Goal: Information Seeking & Learning: Understand process/instructions

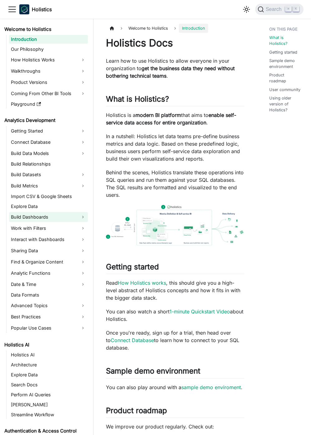
click at [84, 215] on link "Build Dashboards" at bounding box center [48, 217] width 79 height 10
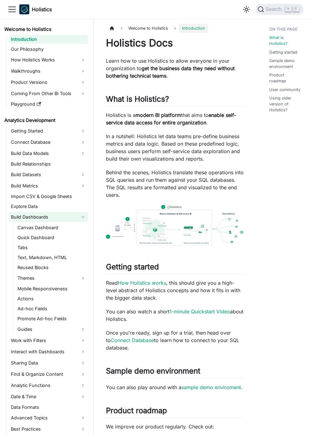
click at [86, 216] on link "Build Dashboards" at bounding box center [48, 217] width 79 height 10
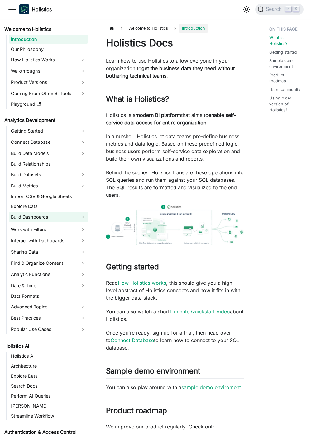
click at [86, 216] on link "Build Dashboards" at bounding box center [48, 217] width 79 height 10
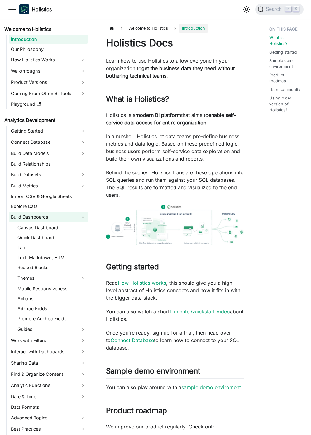
click at [82, 218] on link "Build Dashboards" at bounding box center [48, 217] width 79 height 10
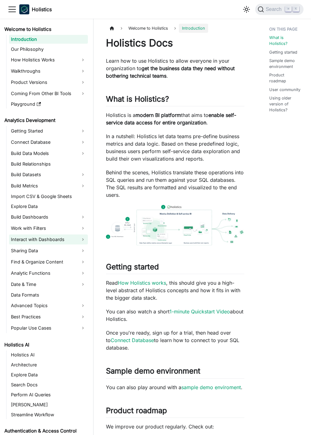
click at [87, 242] on link "Interact with Dashboards" at bounding box center [48, 239] width 79 height 10
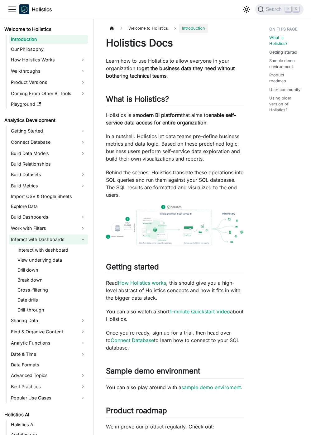
click at [83, 242] on link "Interact with Dashboards" at bounding box center [48, 239] width 79 height 10
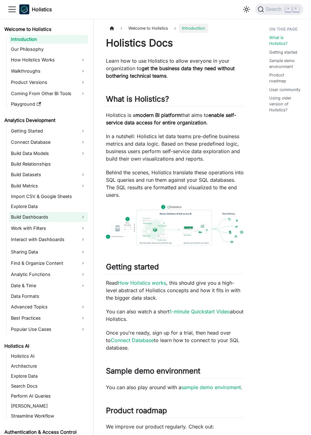
click at [82, 221] on link "Build Dashboards" at bounding box center [48, 217] width 79 height 10
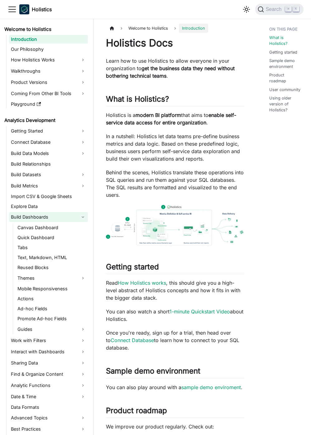
click at [80, 217] on link "Build Dashboards" at bounding box center [48, 217] width 79 height 10
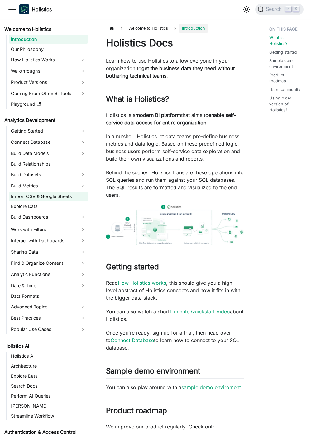
click at [80, 195] on link "Import CSV & Google Sheets" at bounding box center [48, 196] width 79 height 9
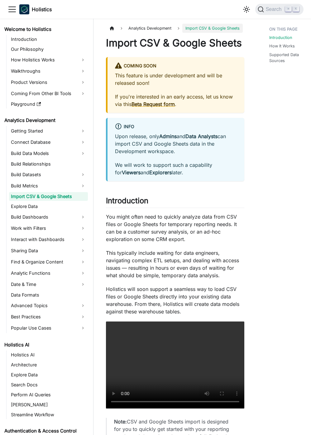
click at [181, 88] on div "This feature is under development and will be released soon! If you're interest…" at bounding box center [176, 90] width 122 height 36
click at [177, 85] on div at bounding box center [177, 85] width 0 height 0
click at [195, 135] on strong "Data Analysts" at bounding box center [202, 136] width 32 height 6
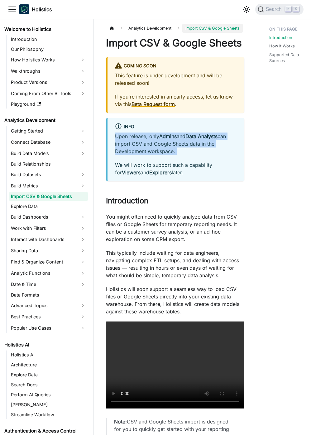
click at [195, 135] on strong "Data Analysts" at bounding box center [202, 136] width 32 height 6
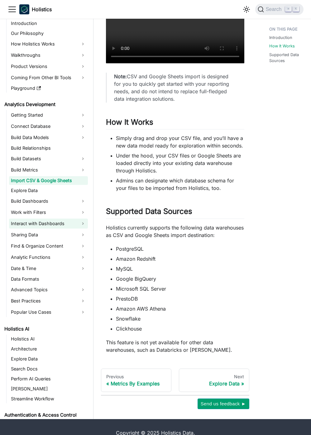
scroll to position [357, 0]
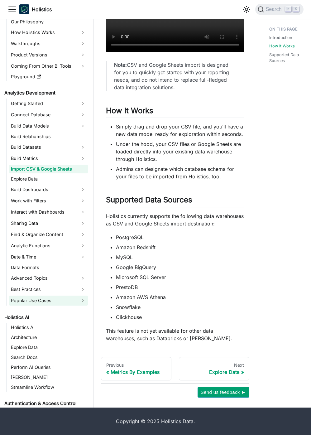
click at [75, 300] on link "Popular Use Cases" at bounding box center [48, 301] width 79 height 10
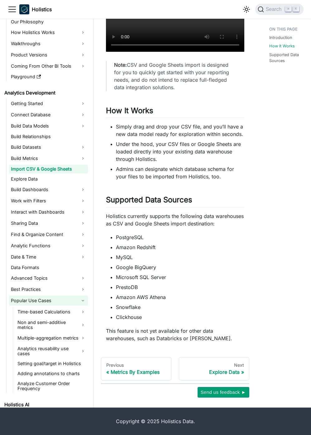
click at [81, 302] on link "Popular Use Cases" at bounding box center [48, 301] width 79 height 10
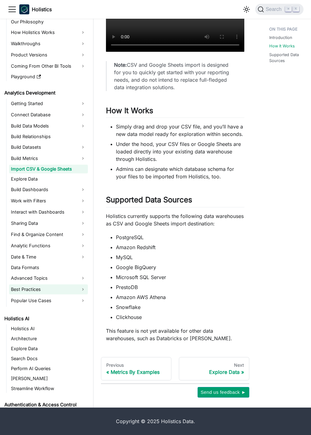
click at [70, 290] on link "Best Practices" at bounding box center [48, 289] width 79 height 10
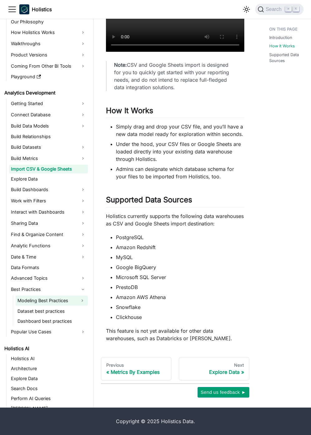
click at [77, 304] on button "Expand sidebar category 'Modeling Best Practices'" at bounding box center [82, 301] width 11 height 10
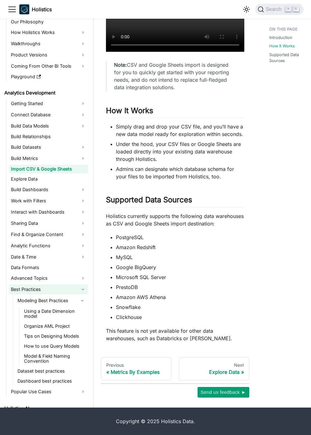
click at [75, 286] on link "Best Practices" at bounding box center [48, 289] width 79 height 10
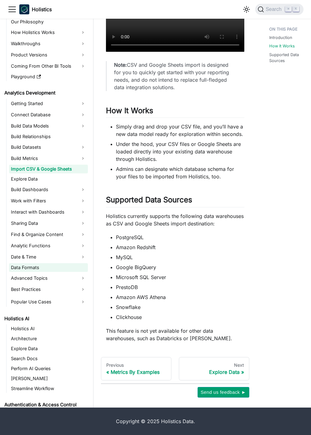
drag, startPoint x: 72, startPoint y: 276, endPoint x: 74, endPoint y: 265, distance: 11.2
click at [72, 276] on link "Advanced Topics" at bounding box center [48, 278] width 79 height 10
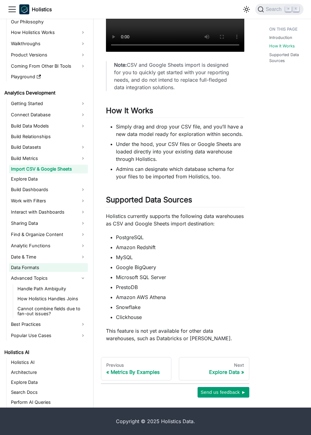
click at [75, 271] on link "Data Formats" at bounding box center [48, 267] width 79 height 9
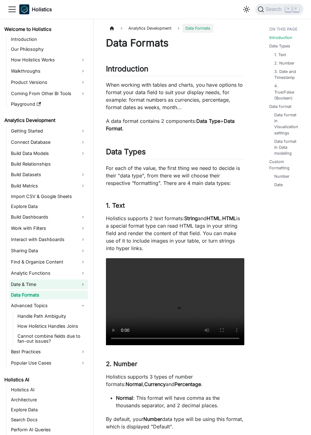
click at [77, 282] on link "Date & Time" at bounding box center [48, 284] width 79 height 10
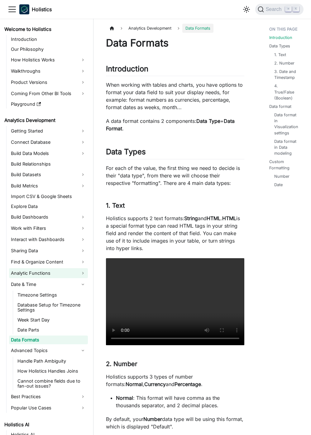
click at [76, 272] on link "Analytic Functions" at bounding box center [48, 273] width 79 height 10
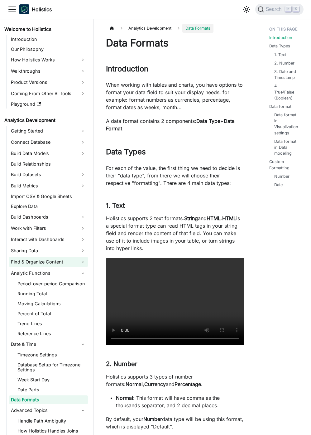
click at [78, 262] on link "Find & Organize Content" at bounding box center [48, 262] width 79 height 10
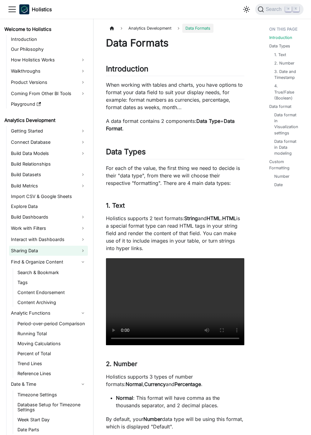
click at [77, 251] on link "Sharing Data" at bounding box center [48, 251] width 79 height 10
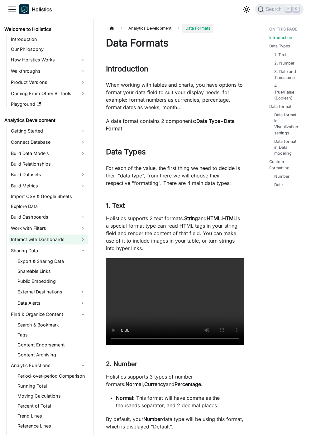
click at [79, 237] on link "Interact with Dashboards" at bounding box center [48, 239] width 79 height 10
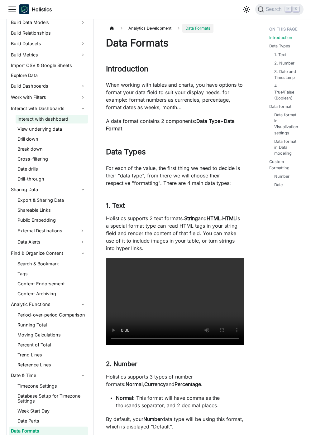
scroll to position [168, 0]
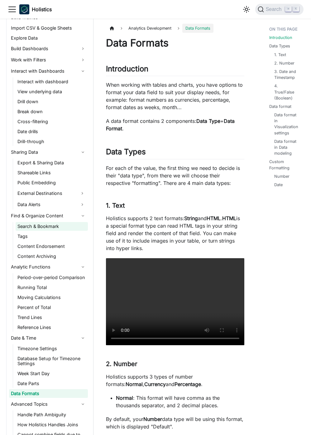
click at [57, 226] on link "Search & Bookmark" at bounding box center [52, 226] width 72 height 9
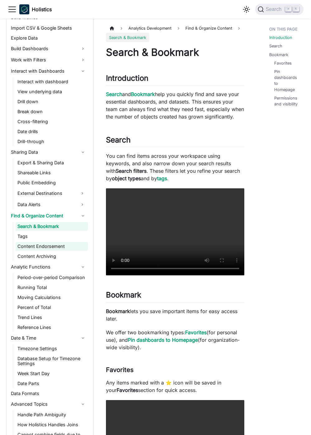
click at [68, 247] on link "Content Endorsement" at bounding box center [52, 246] width 72 height 9
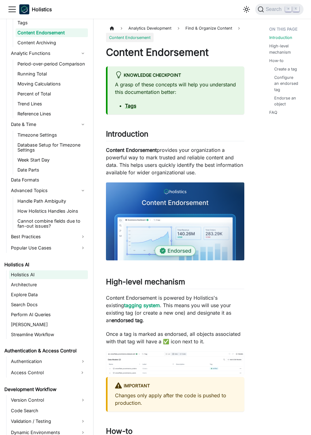
scroll to position [398, 0]
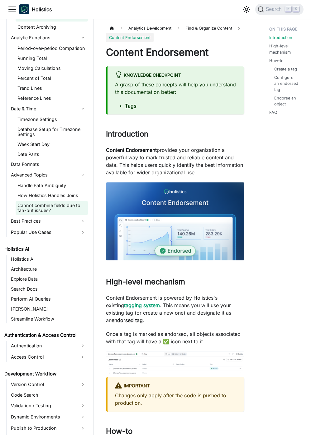
click at [53, 211] on link "Cannot combine fields due to fan-out issues?" at bounding box center [52, 208] width 72 height 14
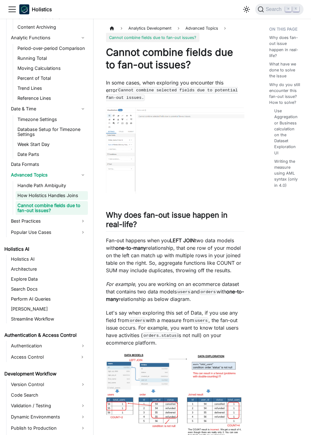
click at [52, 197] on link "How Holistics Handles Joins" at bounding box center [52, 195] width 72 height 9
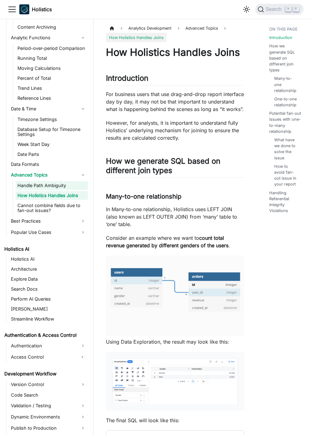
click at [51, 182] on link "Handle Path Ambiguity" at bounding box center [52, 185] width 72 height 9
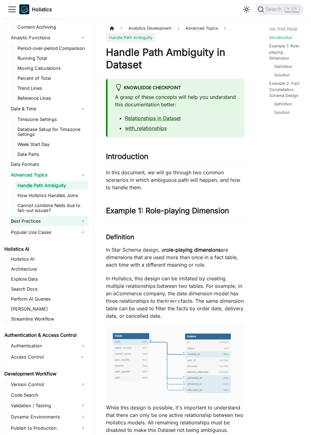
click at [61, 220] on link "Best Practices" at bounding box center [48, 221] width 79 height 10
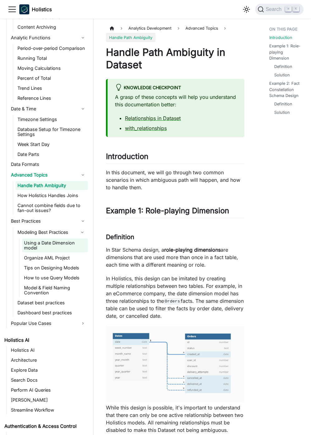
click at [73, 245] on link "Using a Date Dimension model" at bounding box center [55, 246] width 66 height 14
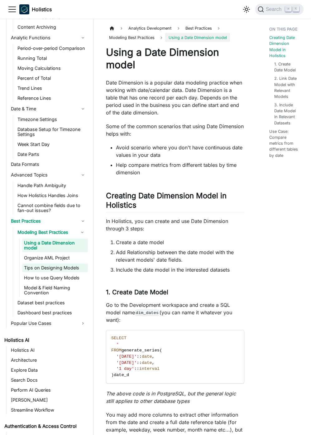
click at [70, 268] on link "Tips on Designing Models" at bounding box center [55, 267] width 66 height 9
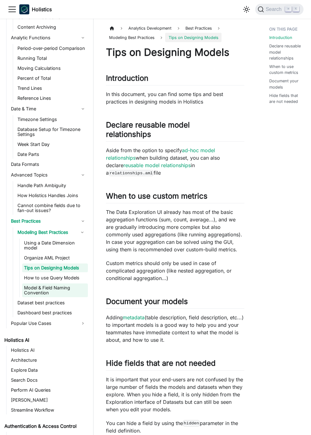
click at [69, 283] on link "Model & Field Naming Convention" at bounding box center [55, 290] width 66 height 14
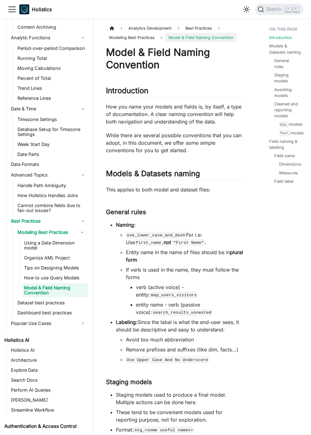
click at [70, 292] on link "Model & Field Naming Convention" at bounding box center [55, 290] width 66 height 14
click at [44, 191] on ul "Handle Path Ambiguity How Holistics Handles Joins Cannot combine fields due to …" at bounding box center [50, 198] width 75 height 34
click at [44, 164] on link "Data Formats" at bounding box center [48, 164] width 79 height 9
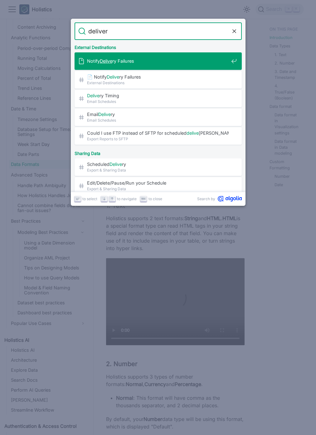
type input "delivery"
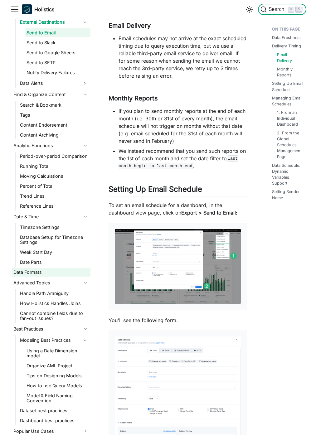
scroll to position [338, 0]
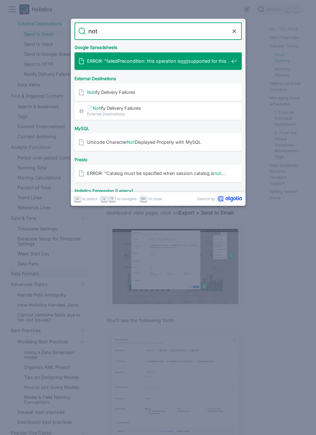
type input "n"
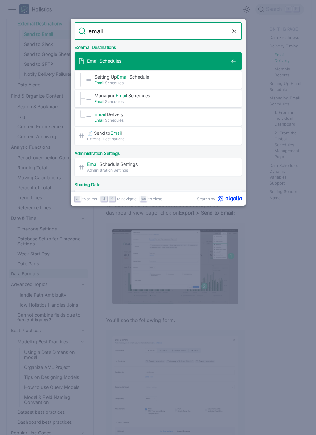
type input "email"
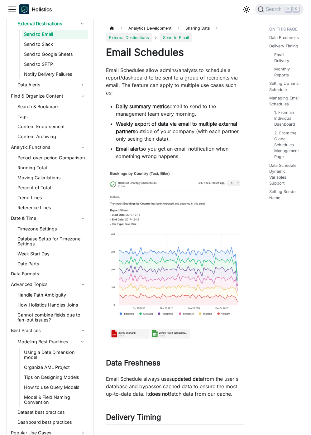
click at [143, 41] on link "External Destinations" at bounding box center [129, 37] width 46 height 9
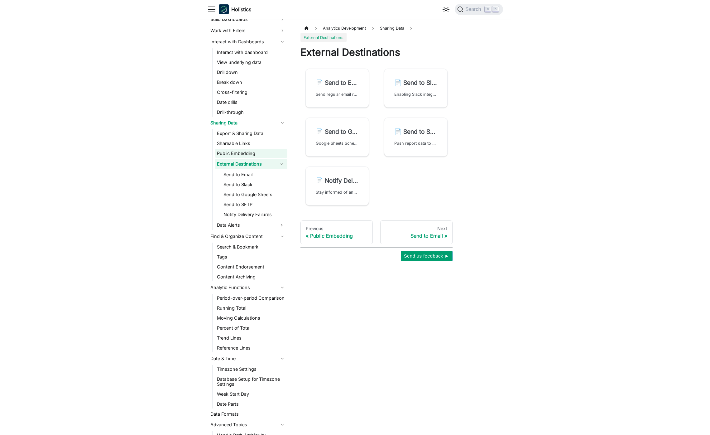
scroll to position [197, 0]
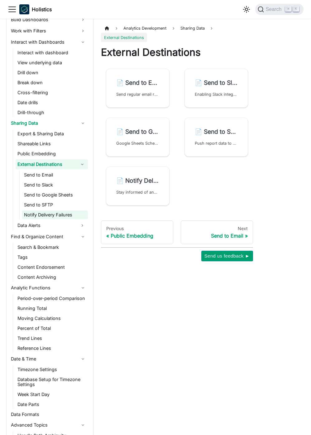
click at [64, 215] on link "Notify Delivery Failures" at bounding box center [55, 214] width 66 height 9
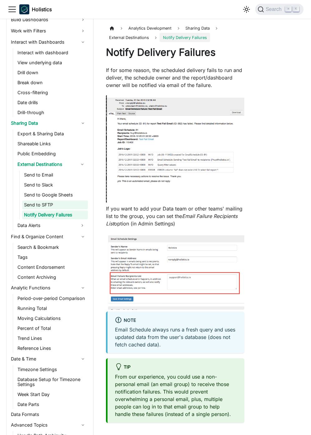
click at [55, 206] on link "Send to SFTP" at bounding box center [55, 204] width 66 height 9
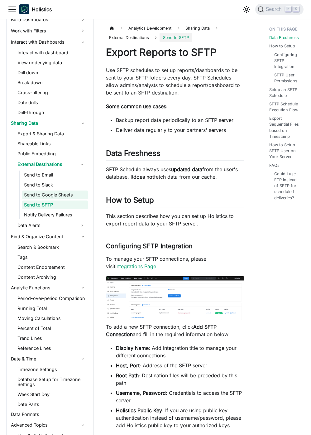
click at [57, 191] on link "Send to Google Sheets" at bounding box center [55, 195] width 66 height 9
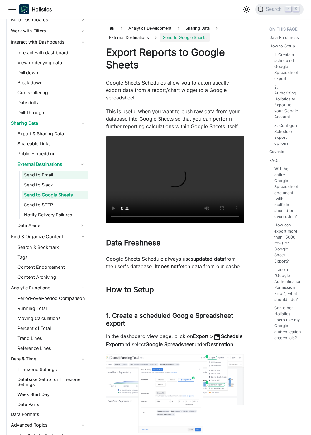
click at [55, 171] on link "Send to Email" at bounding box center [55, 175] width 66 height 9
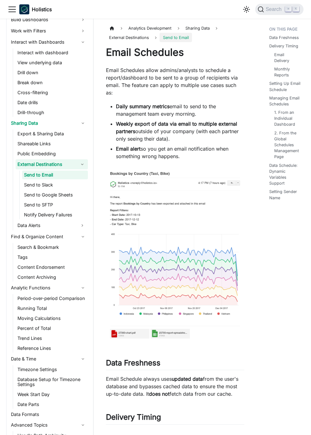
click at [51, 162] on link "External Destinations" at bounding box center [46, 164] width 61 height 10
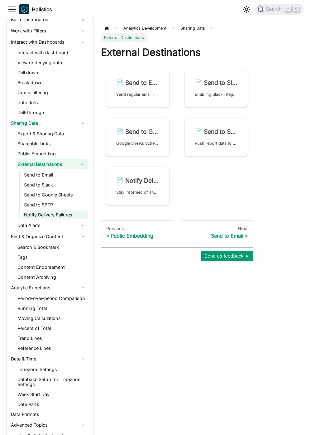
click at [62, 213] on link "Notify Delivery Failures" at bounding box center [55, 214] width 66 height 9
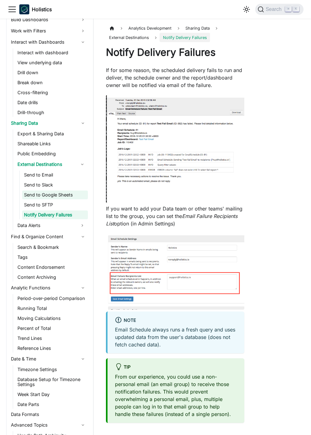
click at [63, 192] on link "Send to Google Sheets" at bounding box center [55, 195] width 66 height 9
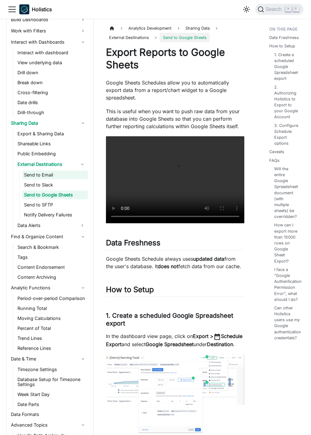
click at [60, 174] on link "Send to Email" at bounding box center [55, 175] width 66 height 9
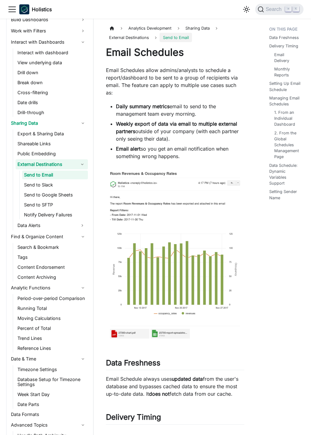
click at [62, 167] on link "External Destinations" at bounding box center [46, 164] width 61 height 10
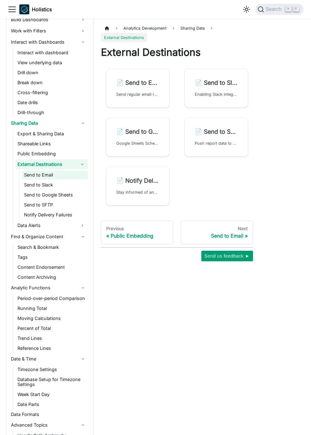
click at [62, 174] on link "Send to Email" at bounding box center [55, 175] width 66 height 9
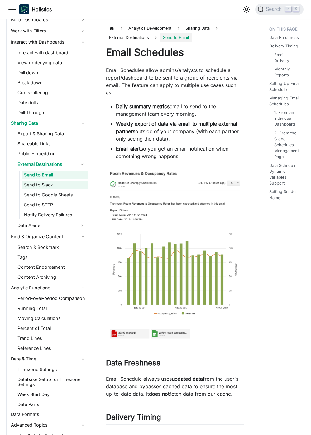
click at [65, 199] on link "Send to Google Sheets" at bounding box center [55, 195] width 66 height 9
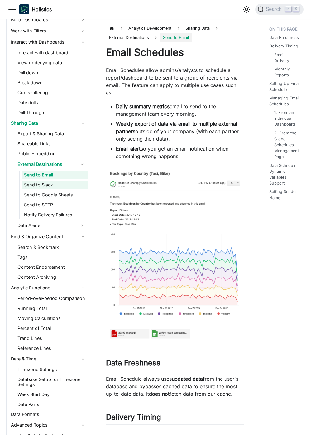
click at [67, 207] on link "Send to SFTP" at bounding box center [55, 204] width 66 height 9
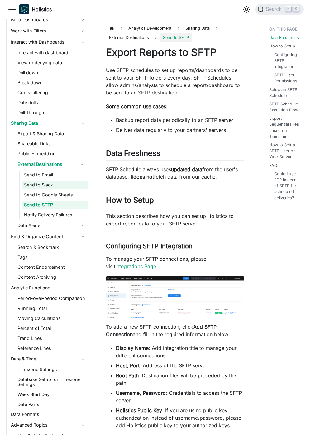
click at [61, 188] on link "Send to Slack" at bounding box center [55, 185] width 66 height 9
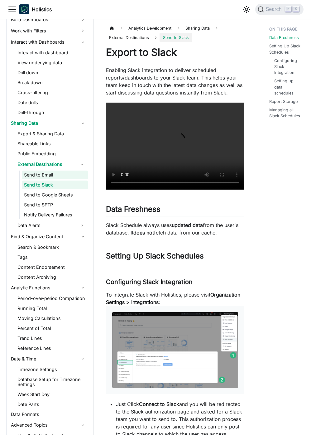
click at [59, 177] on link "Send to Email" at bounding box center [55, 175] width 66 height 9
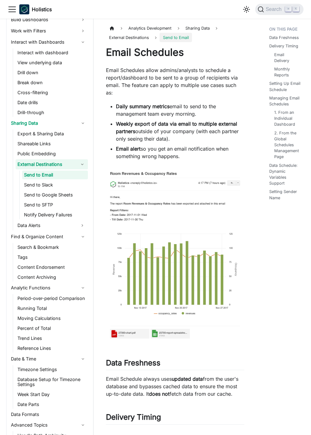
click at [82, 165] on button "Collapse sidebar category 'External Destinations'" at bounding box center [82, 164] width 11 height 10
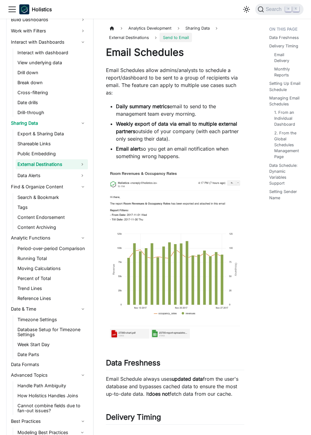
click at [82, 165] on button "Expand sidebar category 'External Destinations'" at bounding box center [82, 164] width 11 height 10
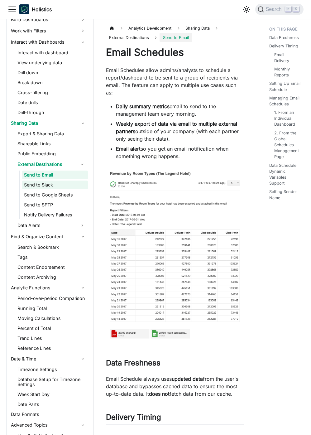
click at [70, 183] on link "Send to Slack" at bounding box center [55, 185] width 66 height 9
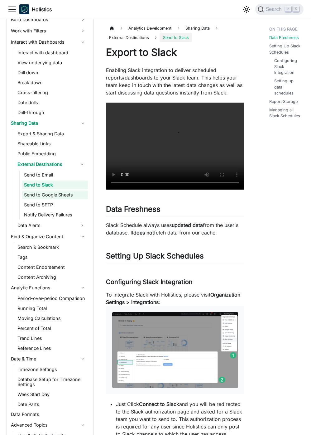
click at [71, 196] on link "Send to Google Sheets" at bounding box center [55, 195] width 66 height 9
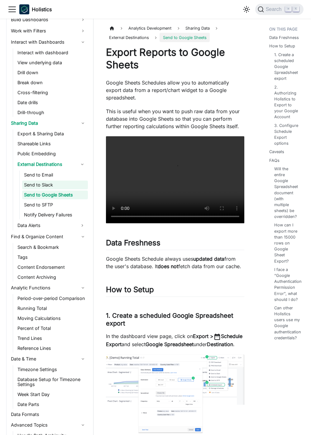
click at [66, 183] on link "Send to Slack" at bounding box center [55, 185] width 66 height 9
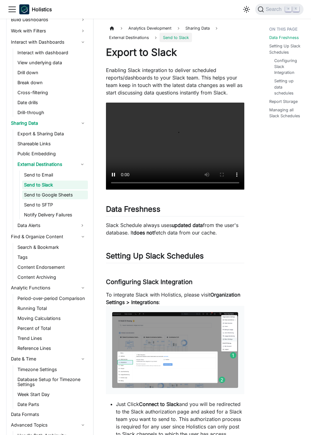
click at [68, 196] on link "Send to Google Sheets" at bounding box center [55, 195] width 66 height 9
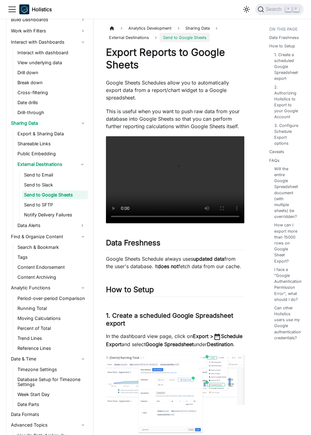
click at [65, 220] on ul "Export & Sharing Data Shareable Links Public Embedding External Destinations Se…" at bounding box center [50, 179] width 75 height 101
click at [67, 224] on link "Data Alerts" at bounding box center [46, 225] width 61 height 10
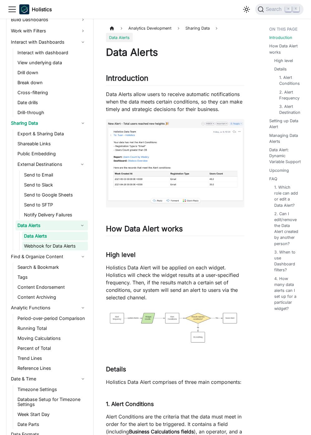
click at [78, 244] on link "Webhook for Data Alerts" at bounding box center [55, 246] width 66 height 9
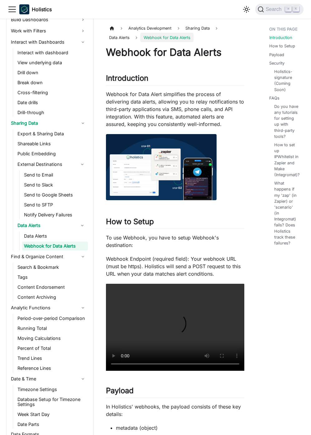
click at [194, 117] on p "Webhook for Data Alert simplifies the process of delivering data alerts, allowi…" at bounding box center [175, 108] width 138 height 37
click at [193, 117] on p "Webhook for Data Alert simplifies the process of delivering data alerts, allowi…" at bounding box center [175, 108] width 138 height 37
click at [205, 98] on p "Webhook for Data Alert simplifies the process of delivering data alerts, allowi…" at bounding box center [175, 108] width 138 height 37
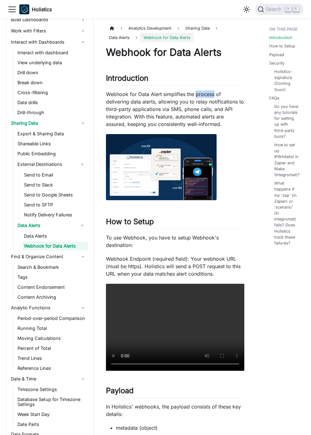
click at [201, 97] on div at bounding box center [201, 97] width 0 height 0
click at [207, 96] on p "Webhook for Data Alert simplifies the process of delivering data alerts, allowi…" at bounding box center [175, 108] width 138 height 37
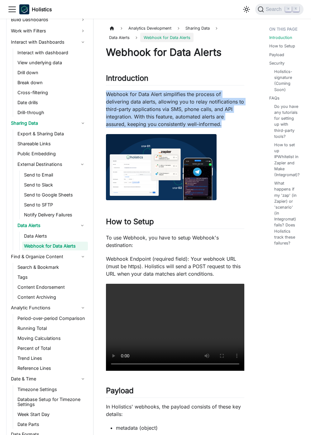
click at [207, 96] on p "Webhook for Data Alert simplifies the process of delivering data alerts, allowi…" at bounding box center [175, 108] width 138 height 37
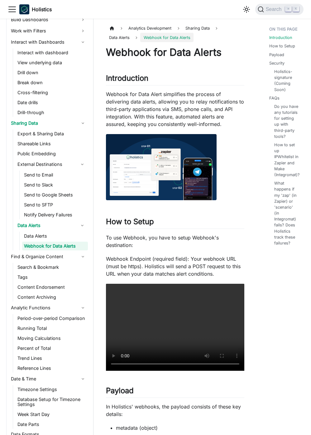
click at [121, 103] on p "Webhook for Data Alert simplifies the process of delivering data alerts, allowi…" at bounding box center [175, 108] width 138 height 37
click at [115, 99] on p "Webhook for Data Alert simplifies the process of delivering data alerts, allowi…" at bounding box center [175, 108] width 138 height 37
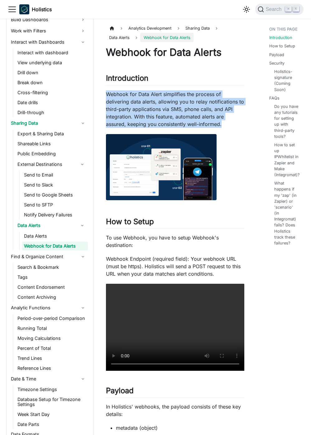
click at [115, 99] on p "Webhook for Data Alert simplifies the process of delivering data alerts, allowi…" at bounding box center [175, 108] width 138 height 37
click at [152, 100] on p "Webhook for Data Alert simplifies the process of delivering data alerts, allowi…" at bounding box center [175, 108] width 138 height 37
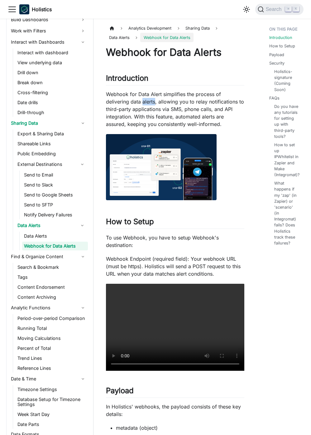
click at [152, 100] on p "Webhook for Data Alert simplifies the process of delivering data alerts, allowi…" at bounding box center [175, 108] width 138 height 37
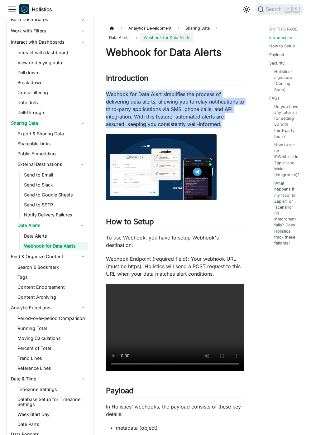
click at [152, 100] on p "Webhook for Data Alert simplifies the process of delivering data alerts, allowi…" at bounding box center [175, 108] width 138 height 37
click at [155, 93] on p "Webhook for Data Alert simplifies the process of delivering data alerts, allowi…" at bounding box center [175, 108] width 138 height 37
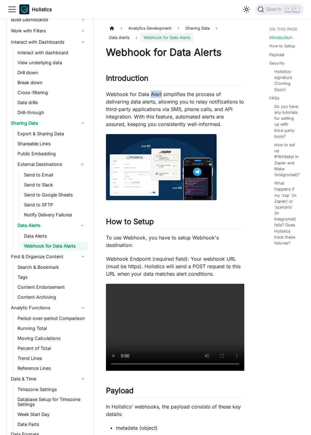
click at [155, 93] on p "Webhook for Data Alert simplifies the process of delivering data alerts, allowi…" at bounding box center [175, 108] width 138 height 37
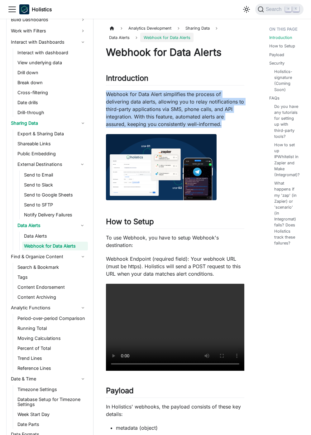
click at [155, 93] on p "Webhook for Data Alert simplifies the process of delivering data alerts, allowi…" at bounding box center [175, 108] width 138 height 37
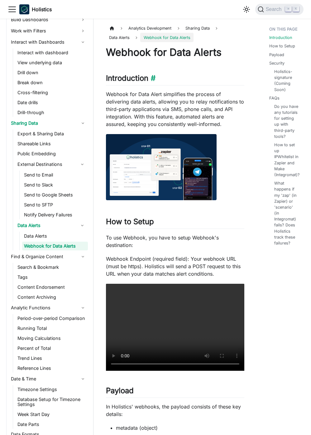
click at [147, 76] on h2 "Introduction ​" at bounding box center [175, 80] width 138 height 12
